Goal: Task Accomplishment & Management: Manage account settings

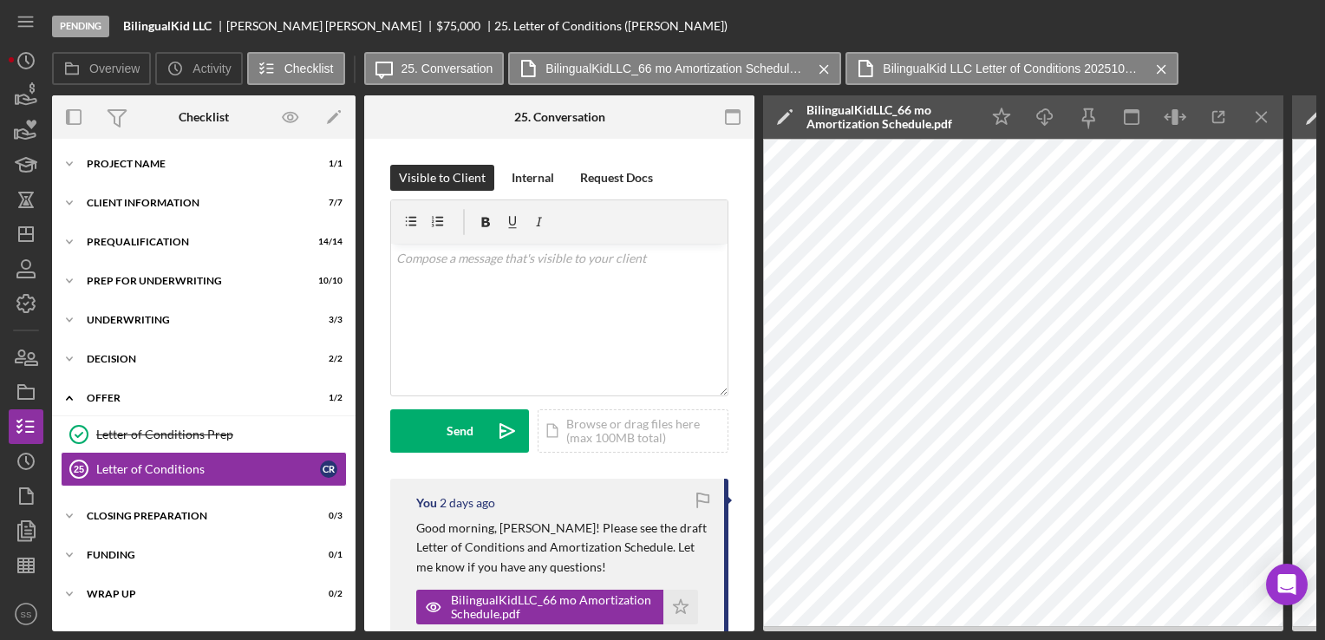
scroll to position [267, 0]
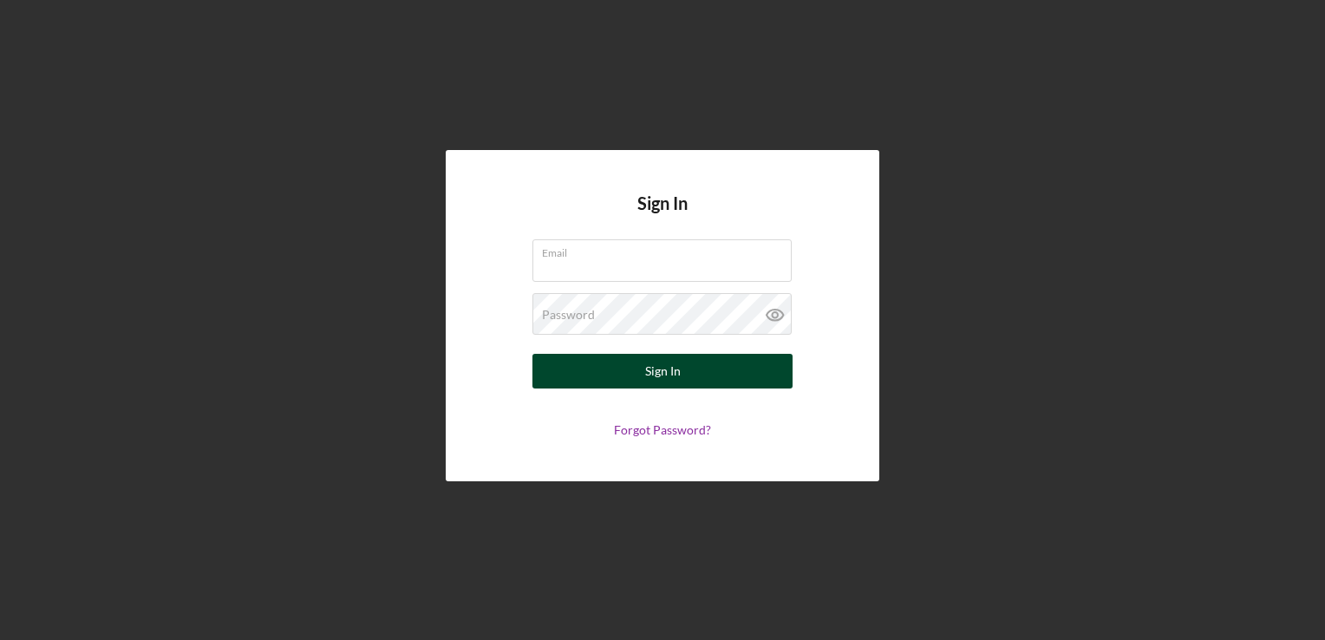
type input "[EMAIL_ADDRESS][DOMAIN_NAME]"
click at [649, 380] on div "Sign In" at bounding box center [663, 371] width 36 height 35
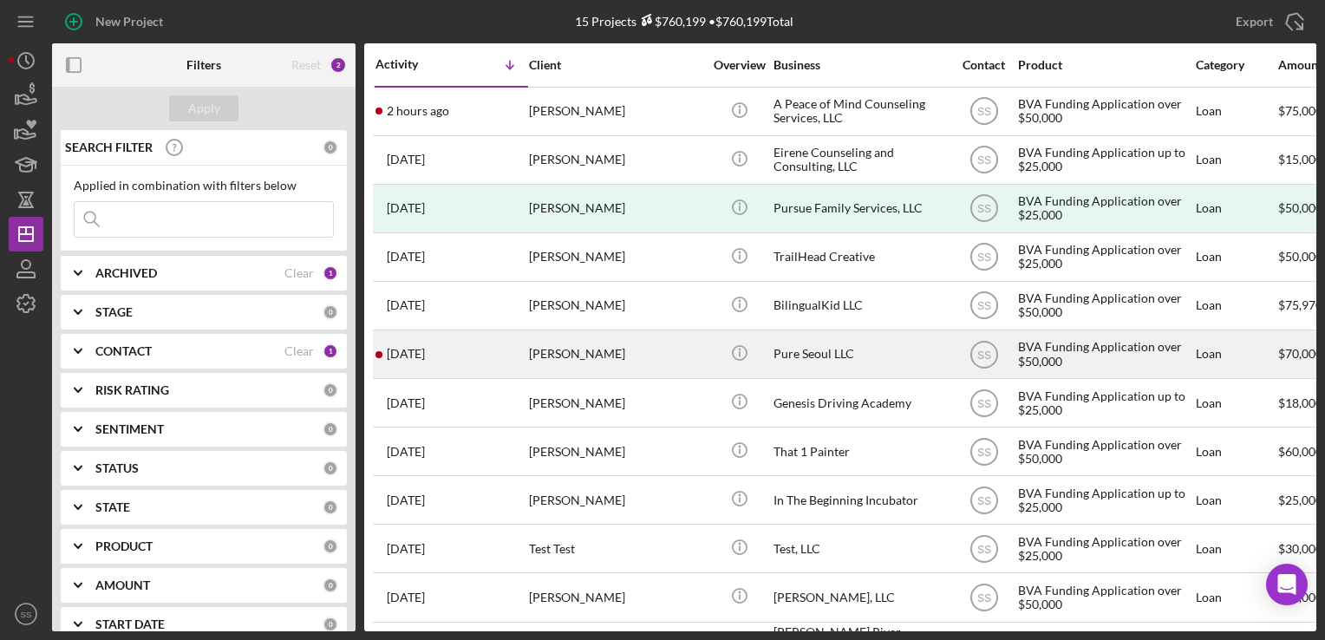
click at [563, 369] on div "Jason Song" at bounding box center [615, 354] width 173 height 46
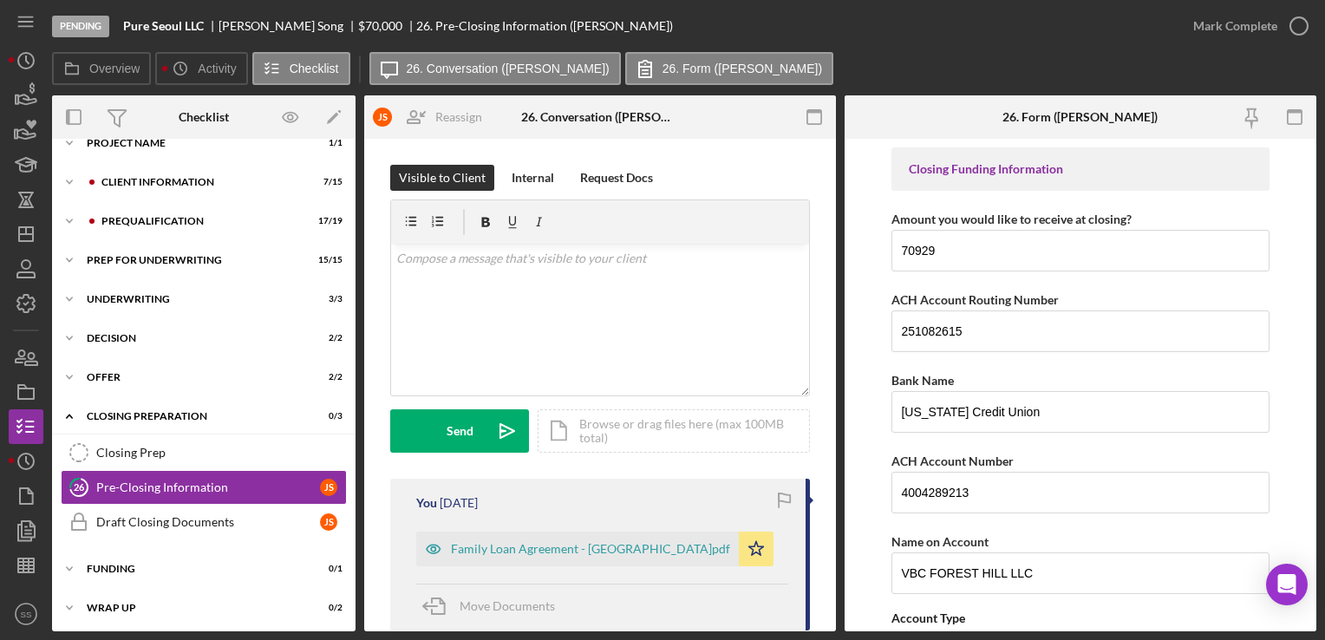
scroll to position [139, 0]
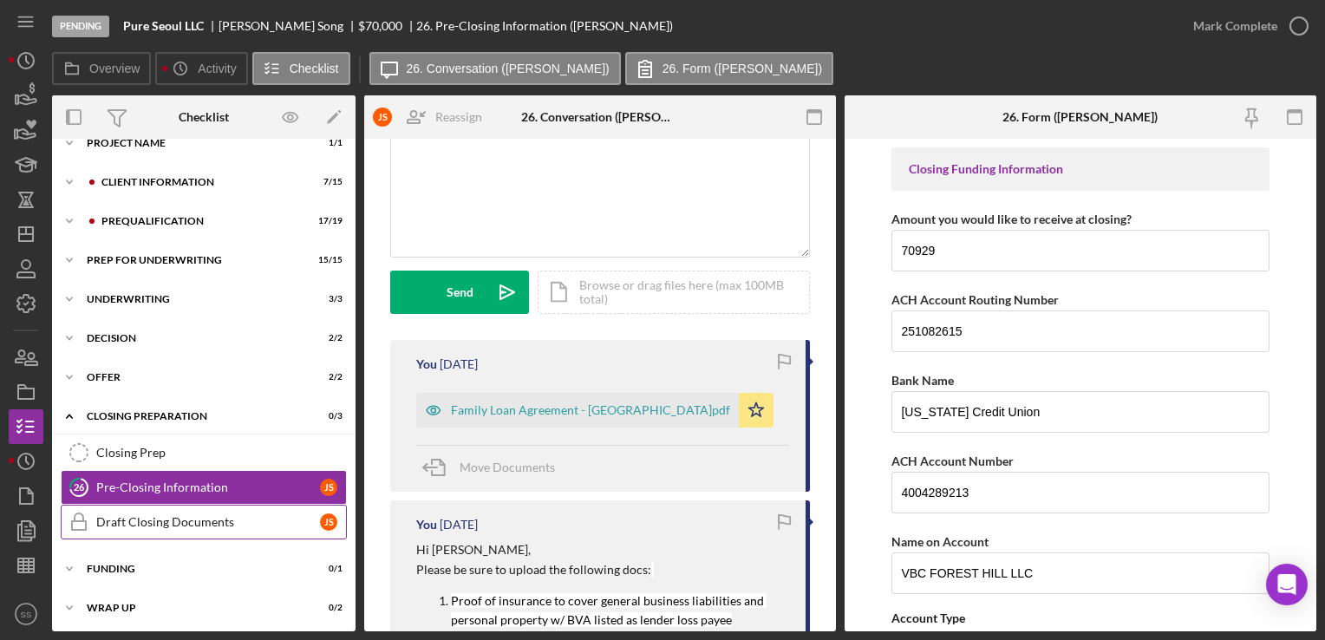
click at [153, 505] on link "Draft Closing Documents Draft Closing Documents J S" at bounding box center [204, 522] width 286 height 35
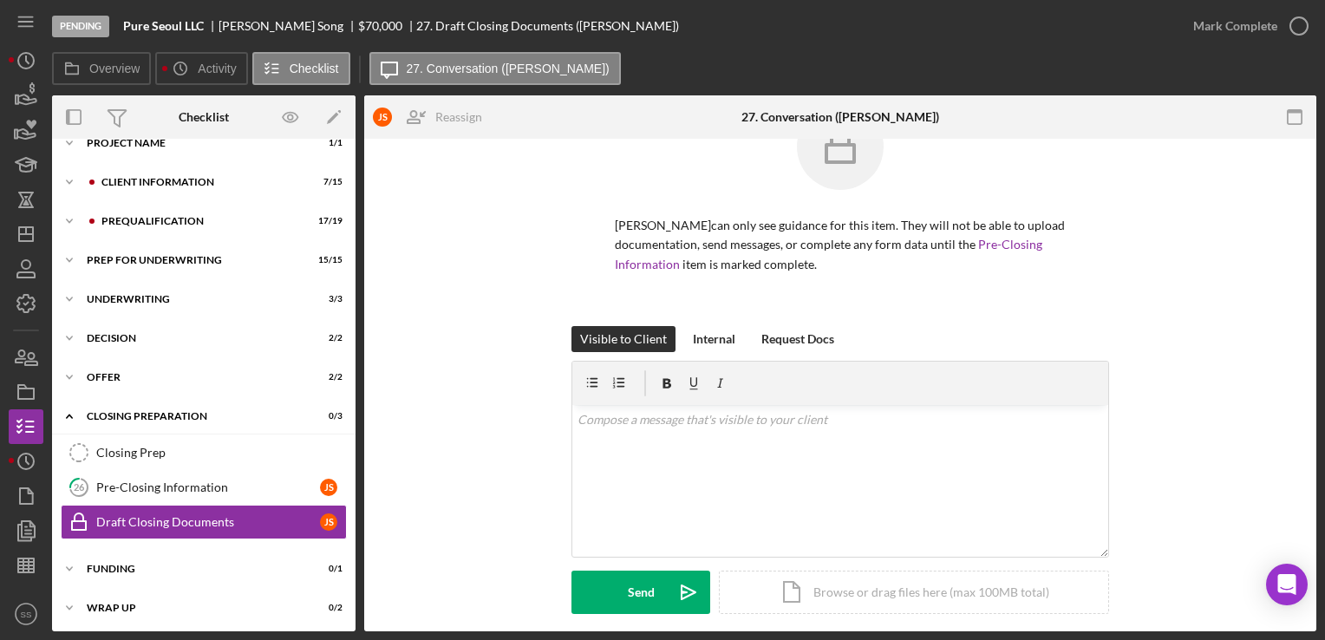
scroll to position [62, 0]
click at [158, 376] on div "Offer" at bounding box center [210, 377] width 247 height 10
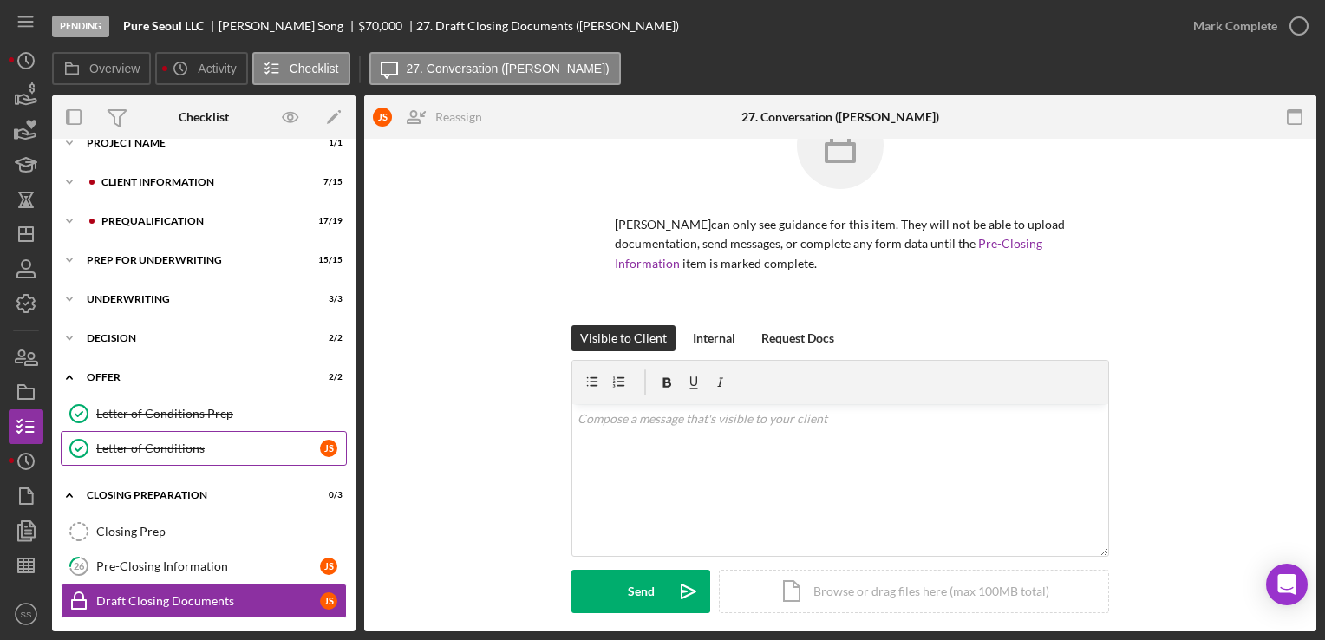
click at [160, 455] on link "Letter of Conditions Letter of Conditions J S" at bounding box center [204, 448] width 286 height 35
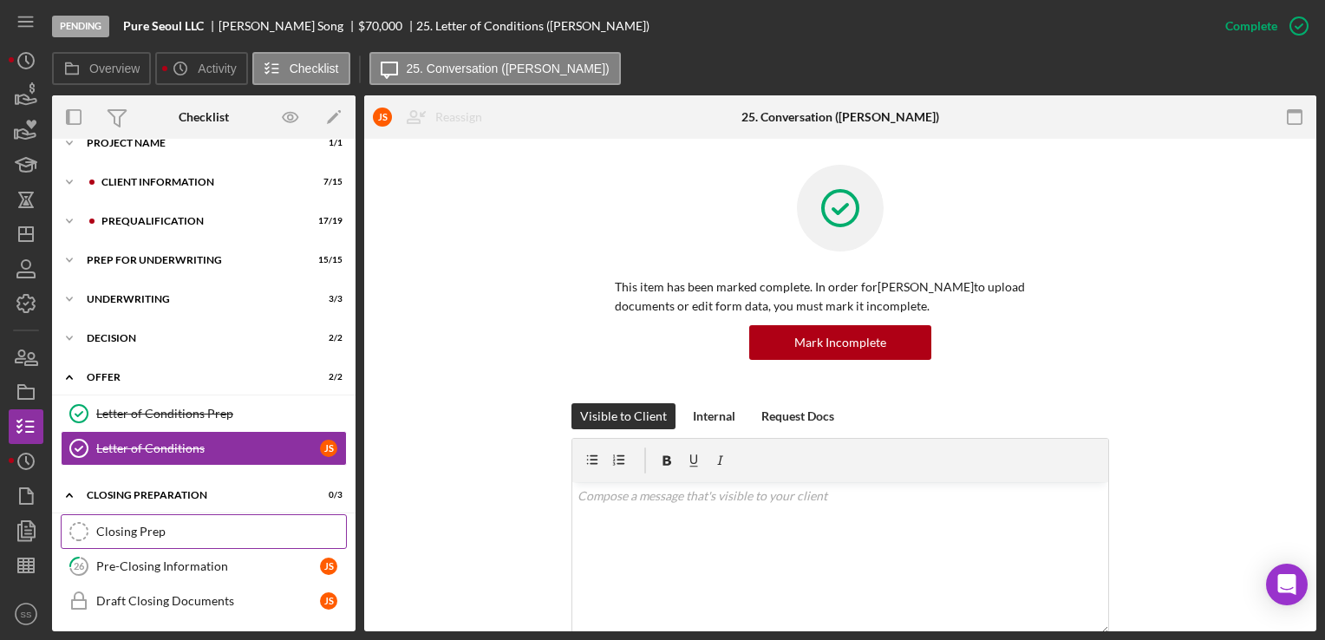
click at [189, 533] on div "Closing Prep" at bounding box center [221, 532] width 250 height 14
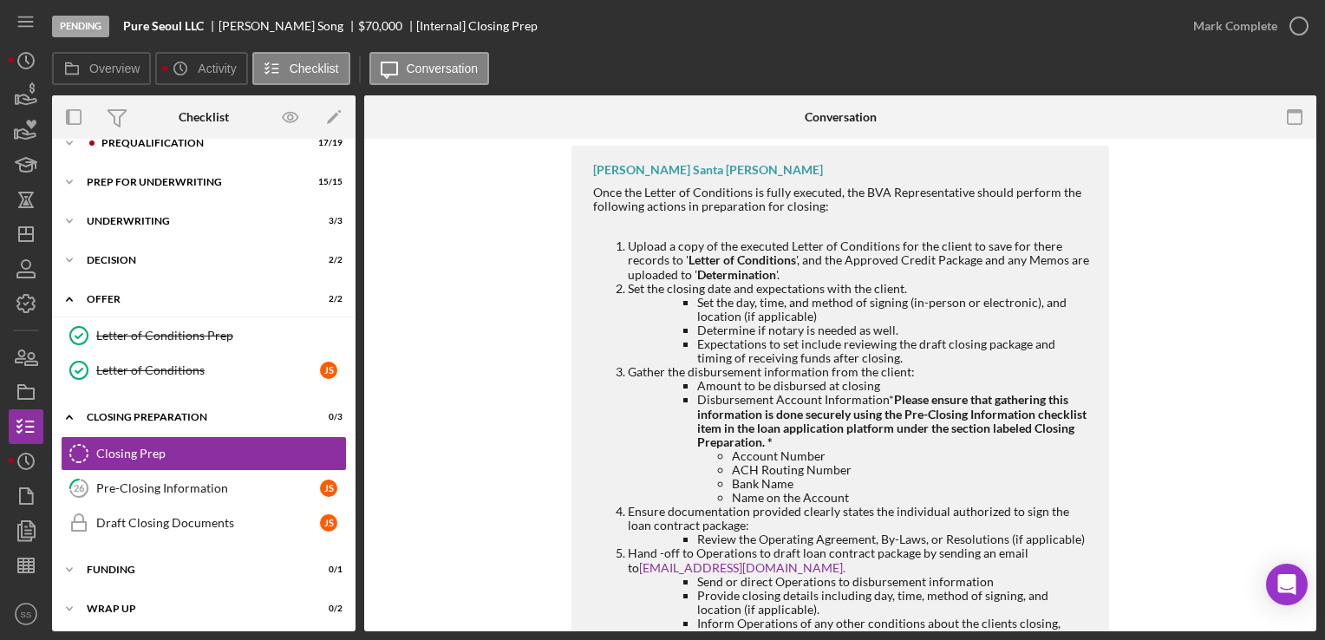
scroll to position [375, 0]
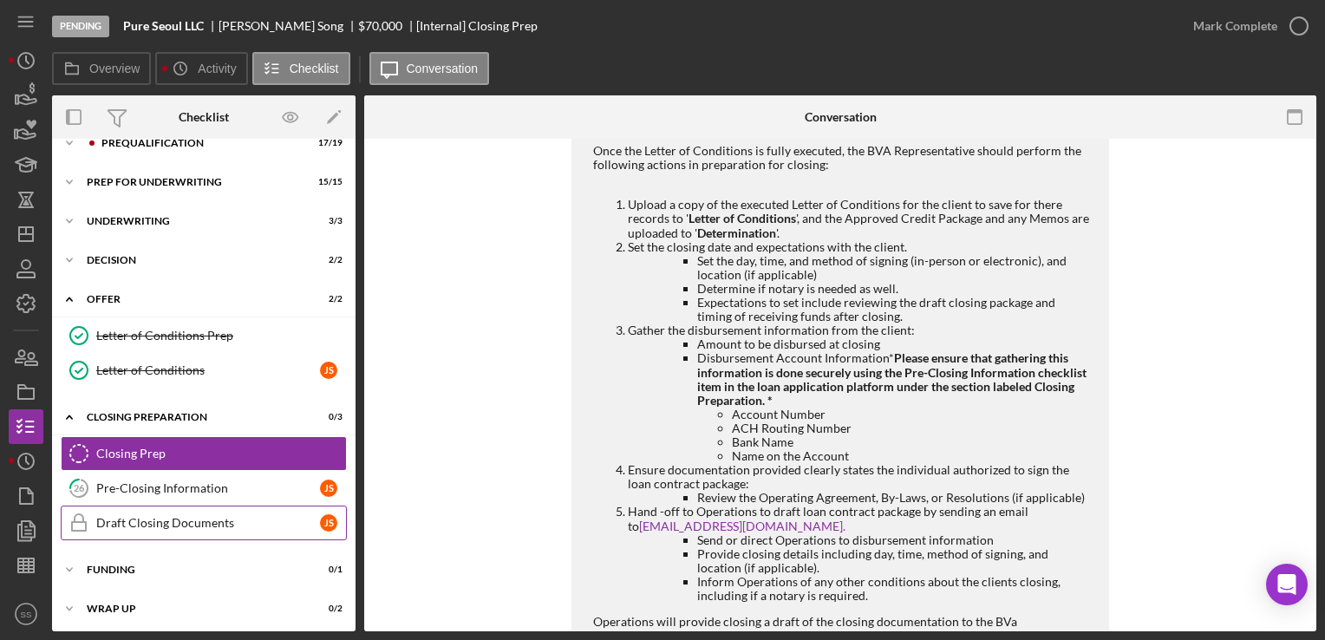
click at [250, 501] on link "26 Pre-Closing Information J S" at bounding box center [204, 488] width 286 height 35
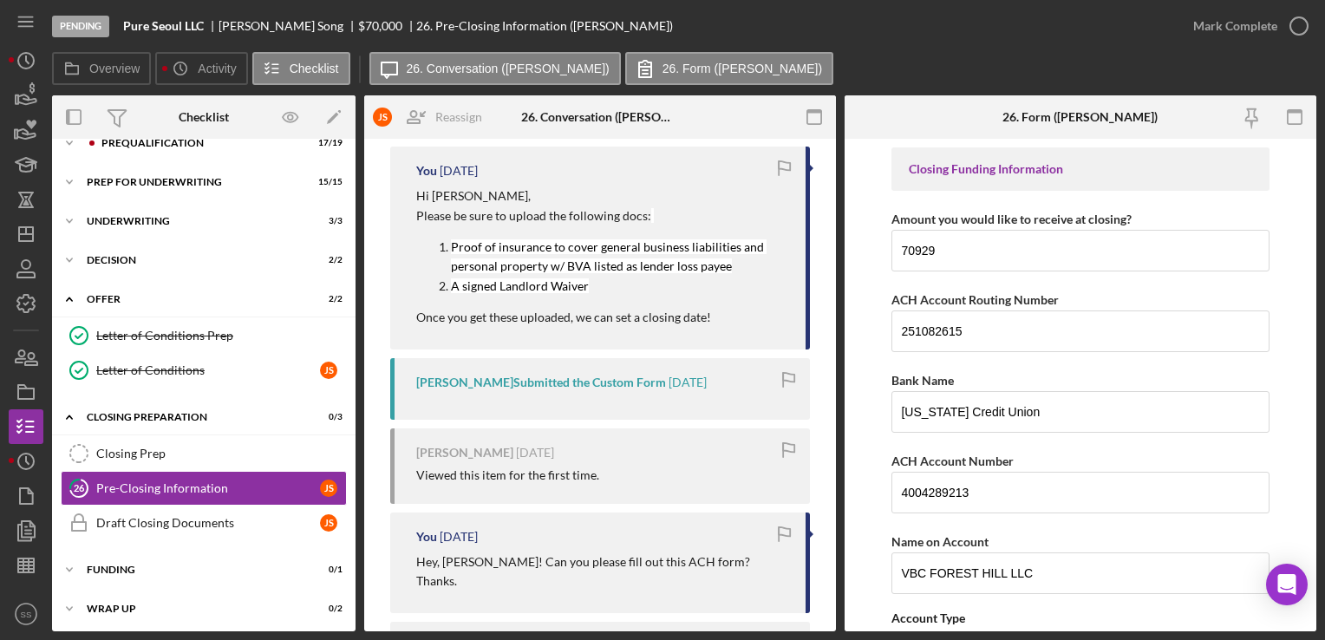
scroll to position [495, 0]
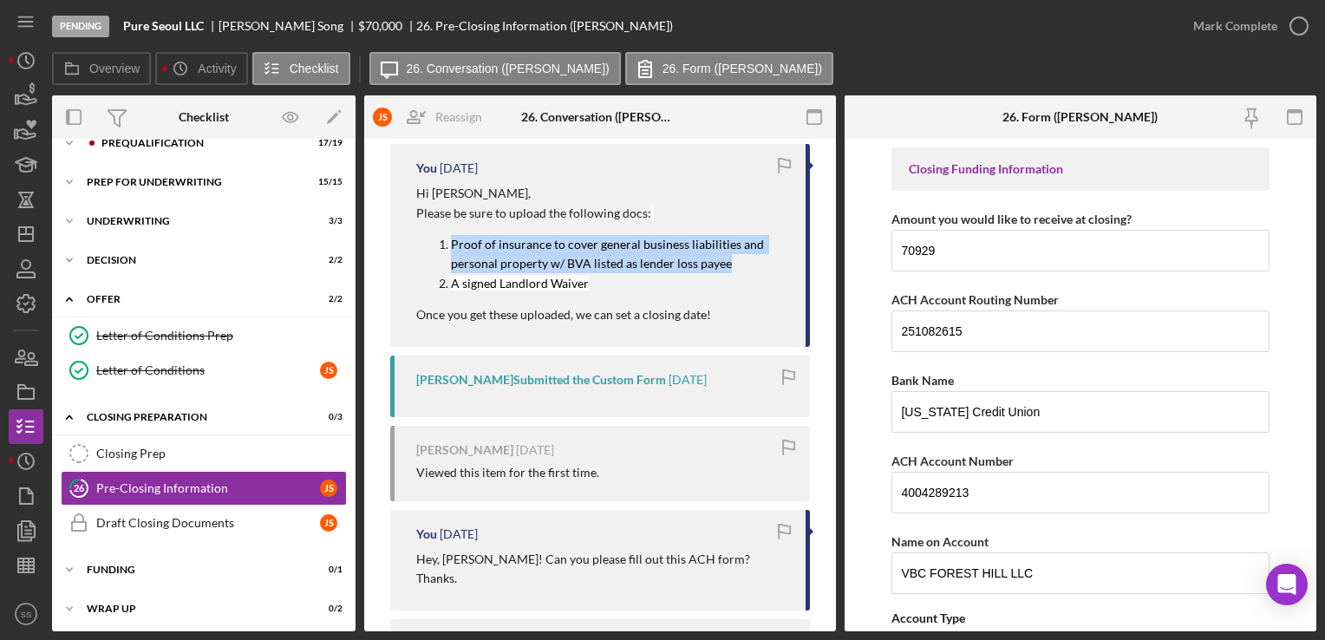
drag, startPoint x: 729, startPoint y: 269, endPoint x: 445, endPoint y: 236, distance: 285.6
click at [451, 236] on li "Proof of insurance to cover general business liabilities and personal property …" at bounding box center [619, 254] width 337 height 39
copy mark "Proof of insurance to cover general business liabilities and personal property …"
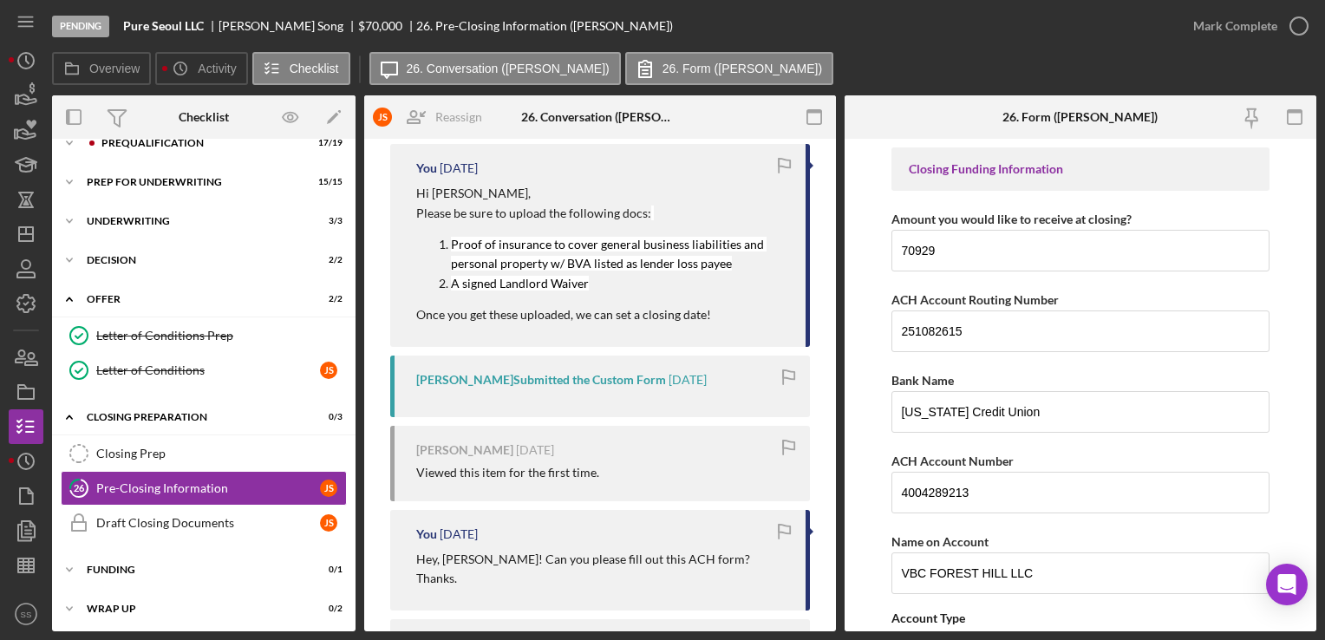
click at [1181, 59] on div "Overview Icon/History Activity Checklist Icon/Message 26. Conversation (Jason S…" at bounding box center [684, 69] width 1265 height 35
click at [31, 235] on icon "Icon/Dashboard" at bounding box center [25, 234] width 43 height 43
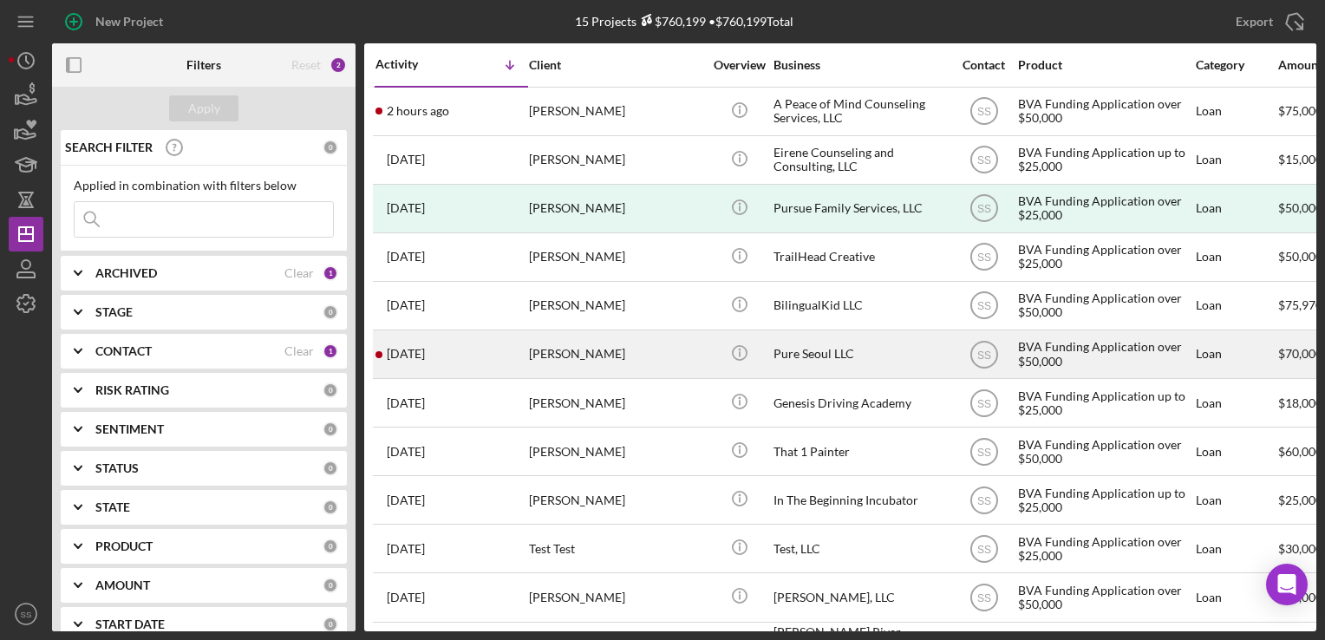
click at [569, 356] on div "Jason Song" at bounding box center [615, 354] width 173 height 46
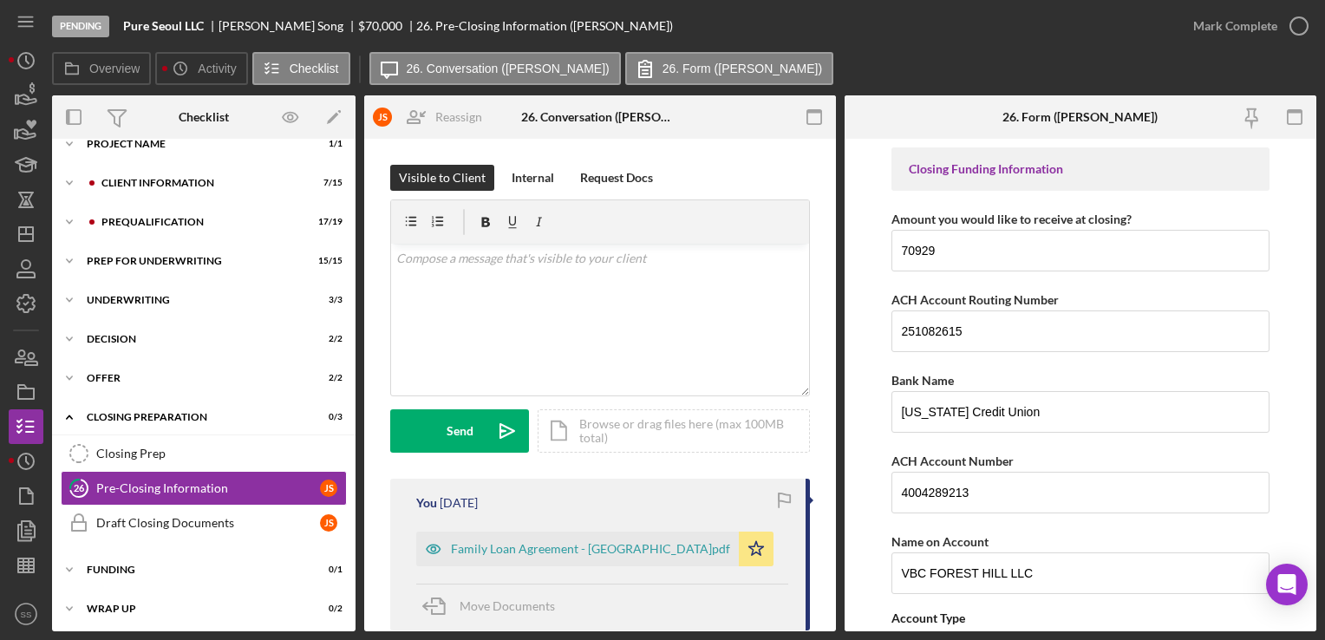
scroll to position [153, 0]
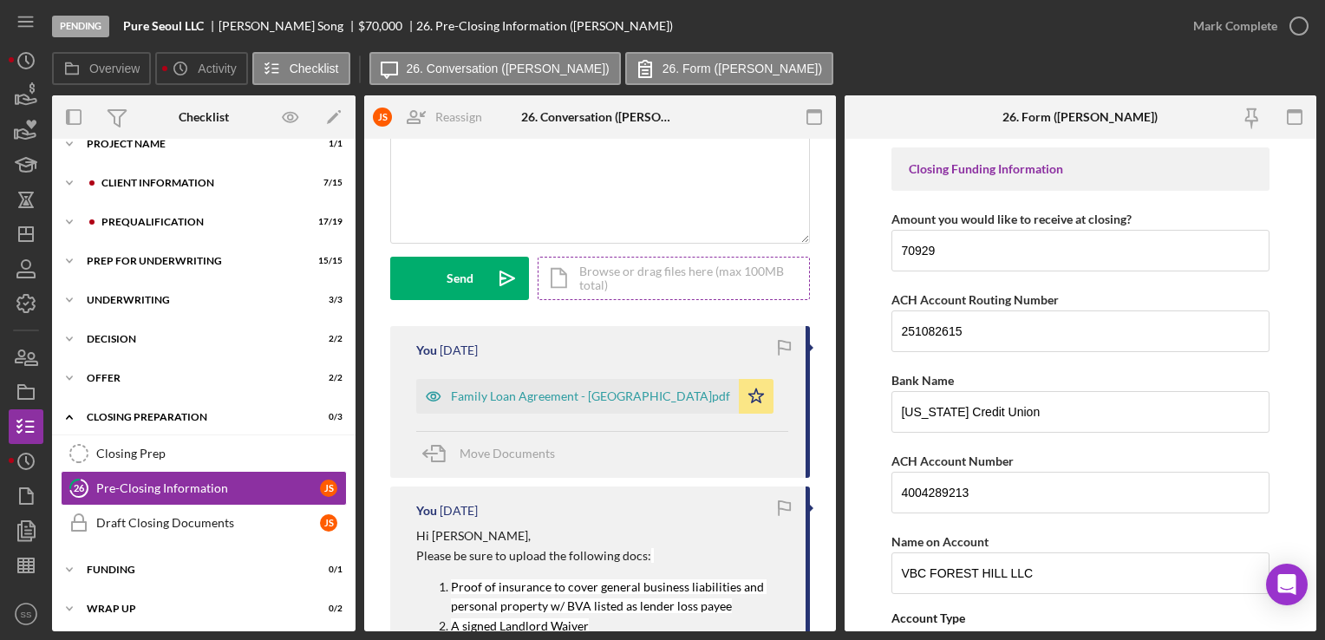
click at [612, 265] on div "Icon/Document Browse or drag files here (max 100MB total) Tap to choose files o…" at bounding box center [674, 278] width 272 height 43
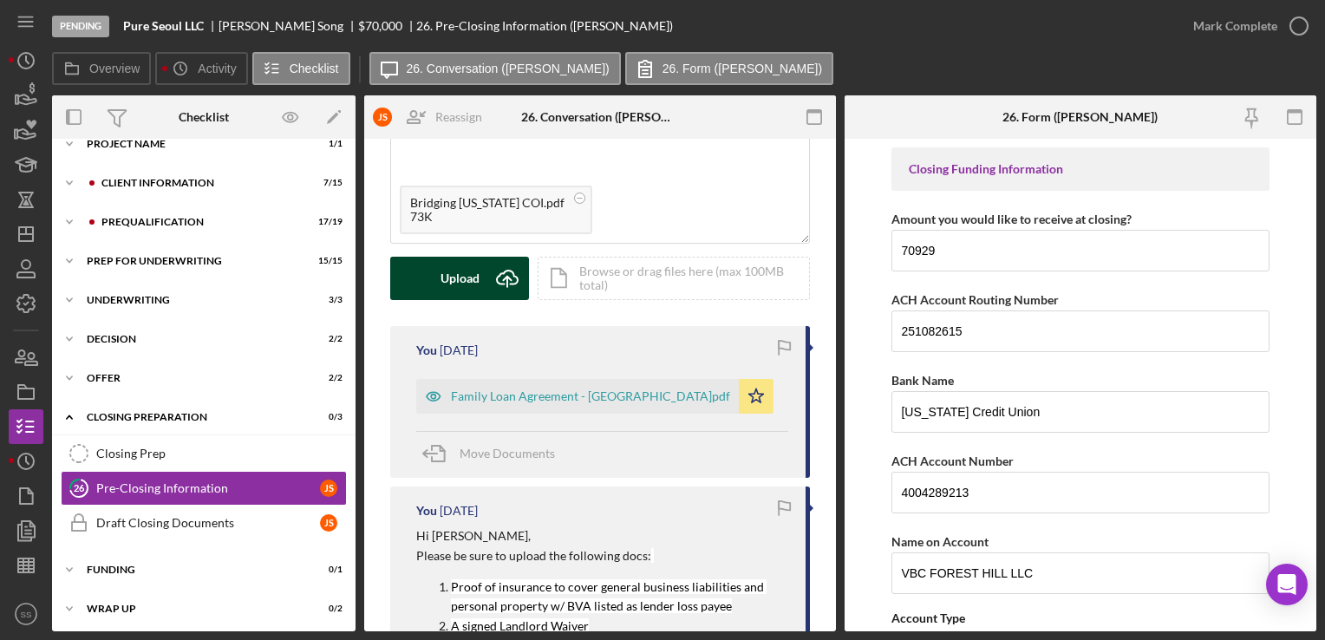
click at [494, 279] on icon "Icon/Upload" at bounding box center [507, 278] width 43 height 43
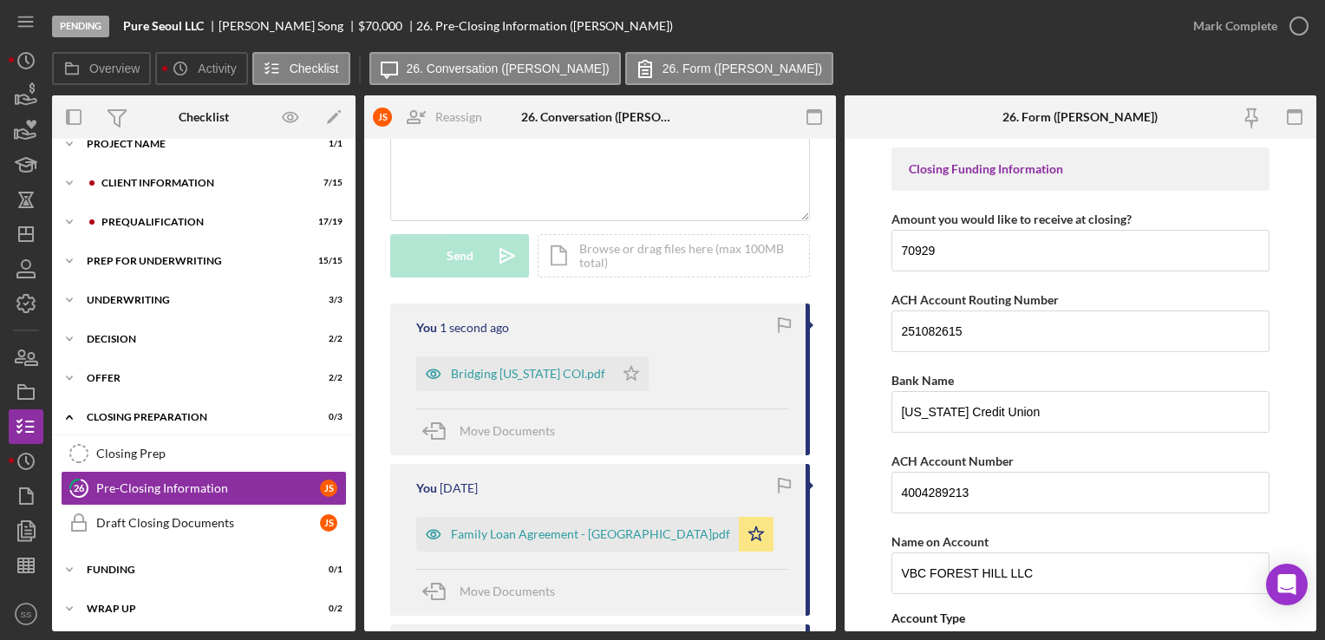
scroll to position [180, 0]
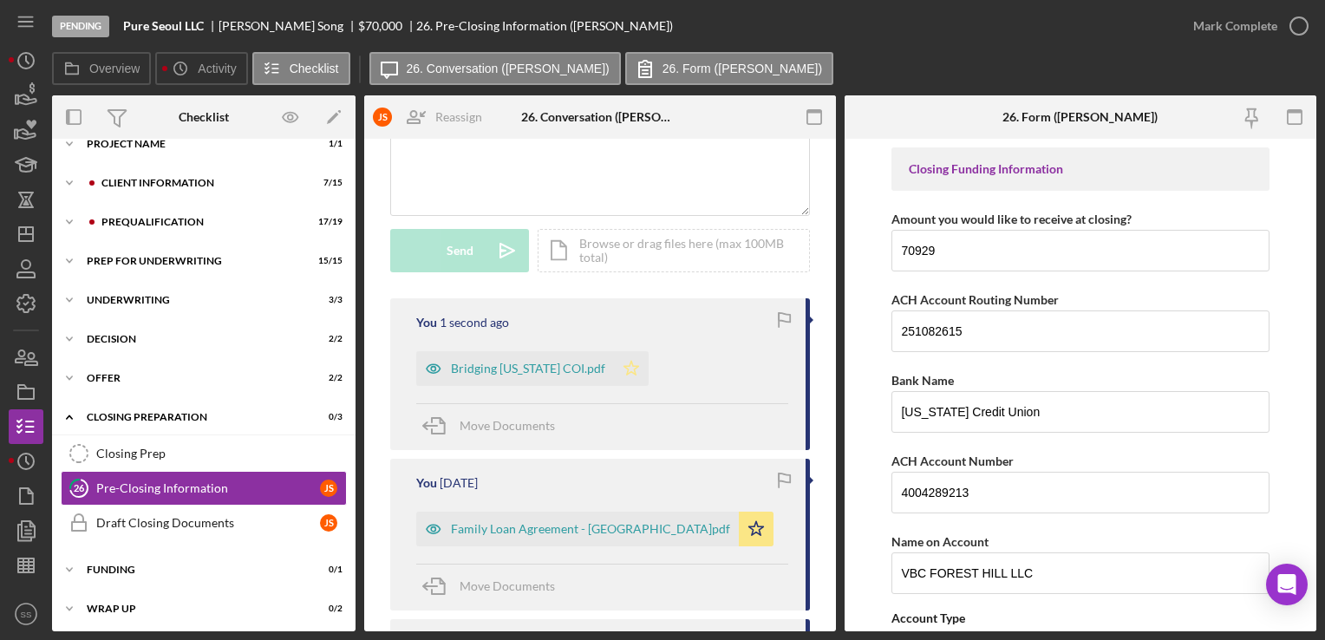
click at [614, 371] on icon "Icon/Star" at bounding box center [631, 368] width 35 height 35
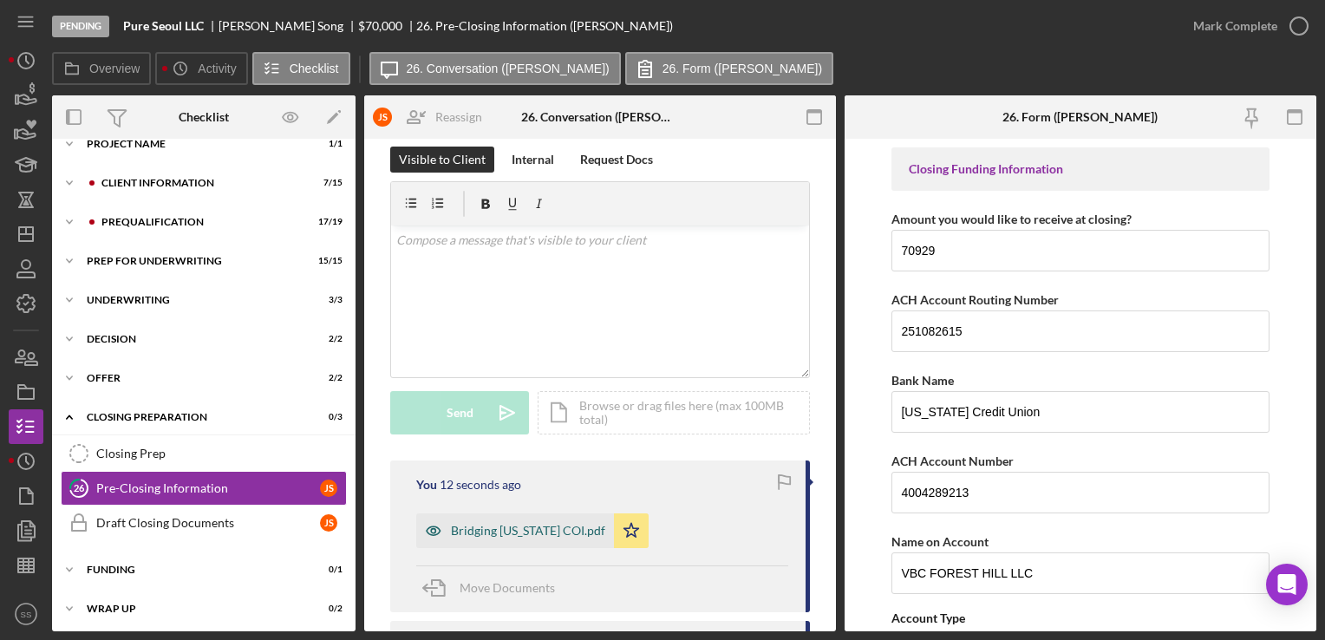
scroll to position [0, 0]
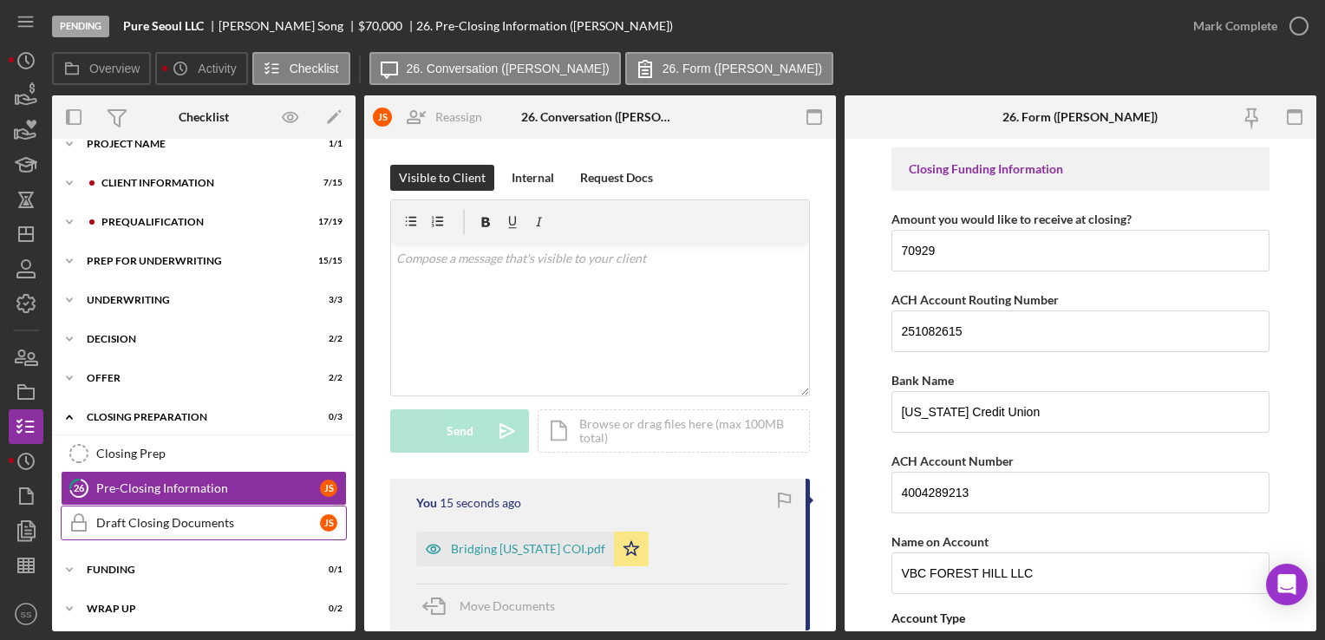
click at [205, 528] on link "Draft Closing Documents Draft Closing Documents J S" at bounding box center [204, 523] width 286 height 35
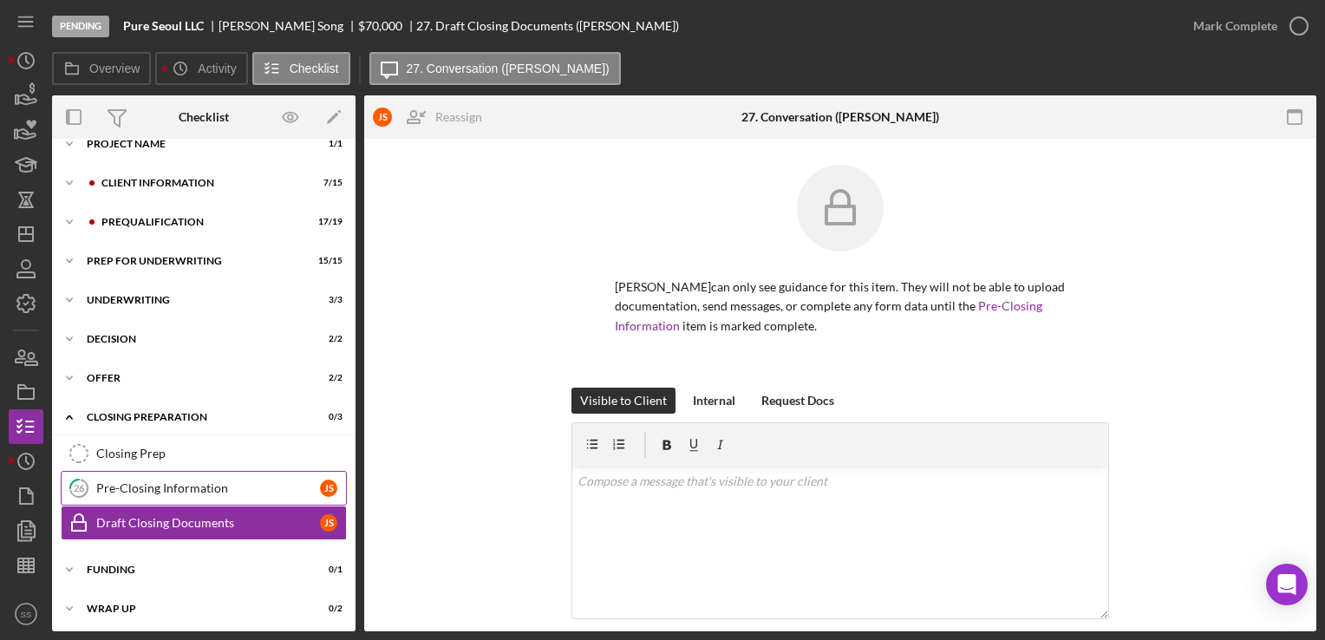
click at [213, 488] on div "Pre-Closing Information" at bounding box center [208, 488] width 224 height 14
